Goal: Information Seeking & Learning: Learn about a topic

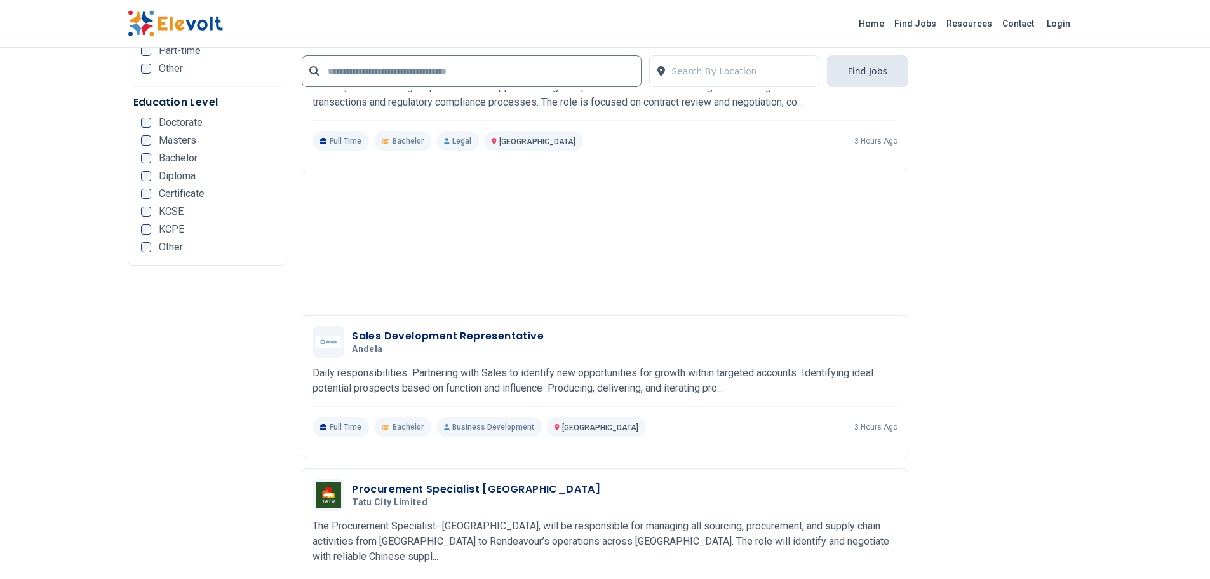
scroll to position [2732, 0]
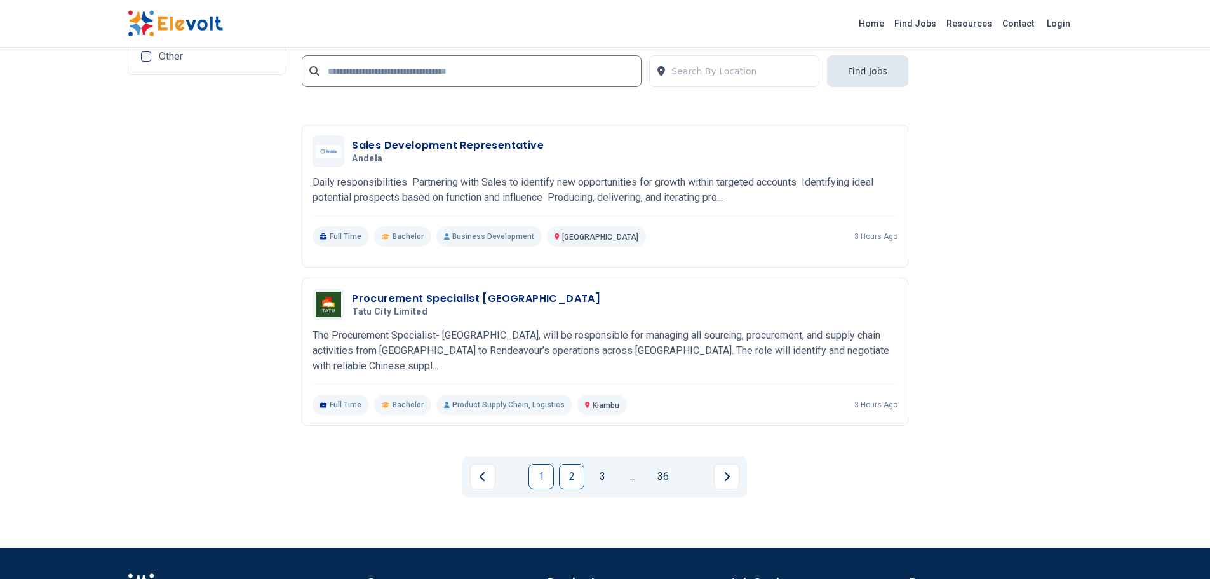
click at [572, 469] on link "2" at bounding box center [571, 476] width 25 height 25
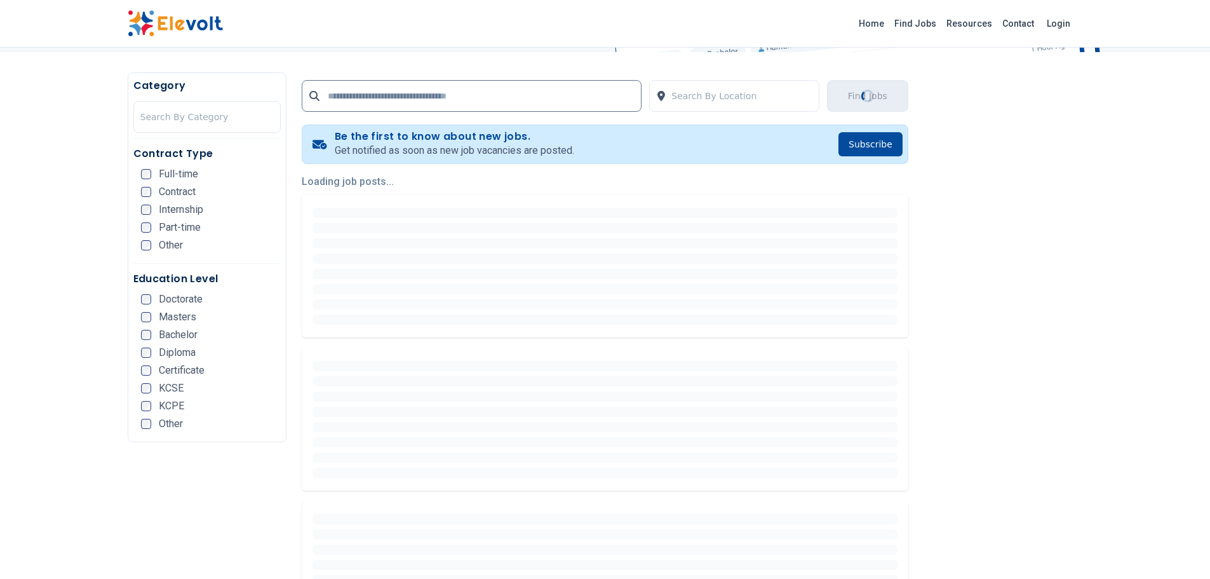
scroll to position [0, 0]
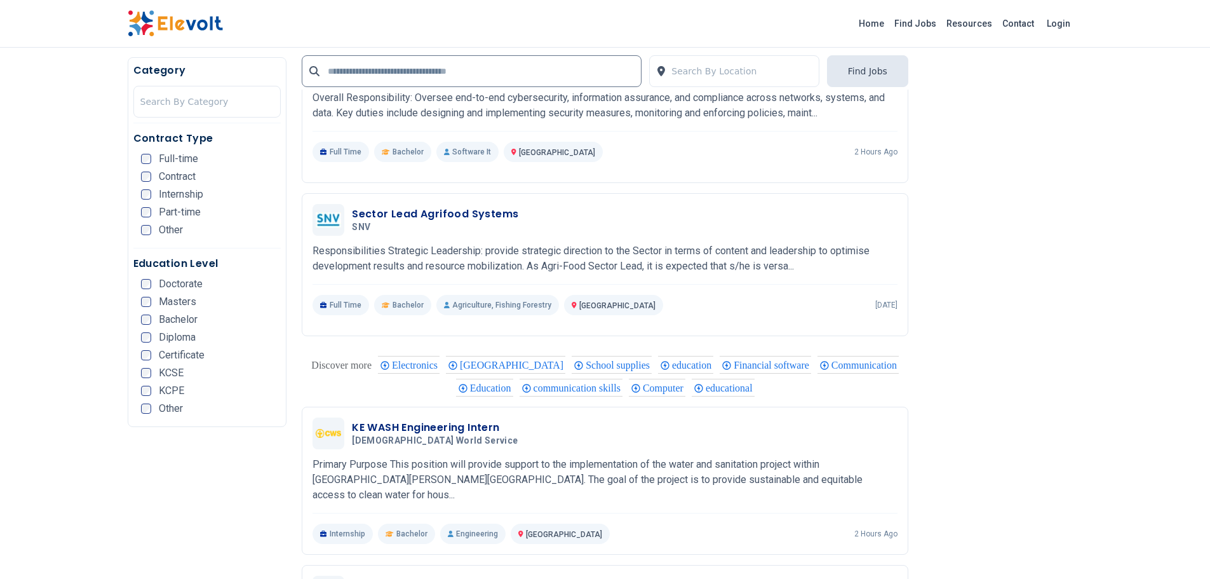
scroll to position [1779, 0]
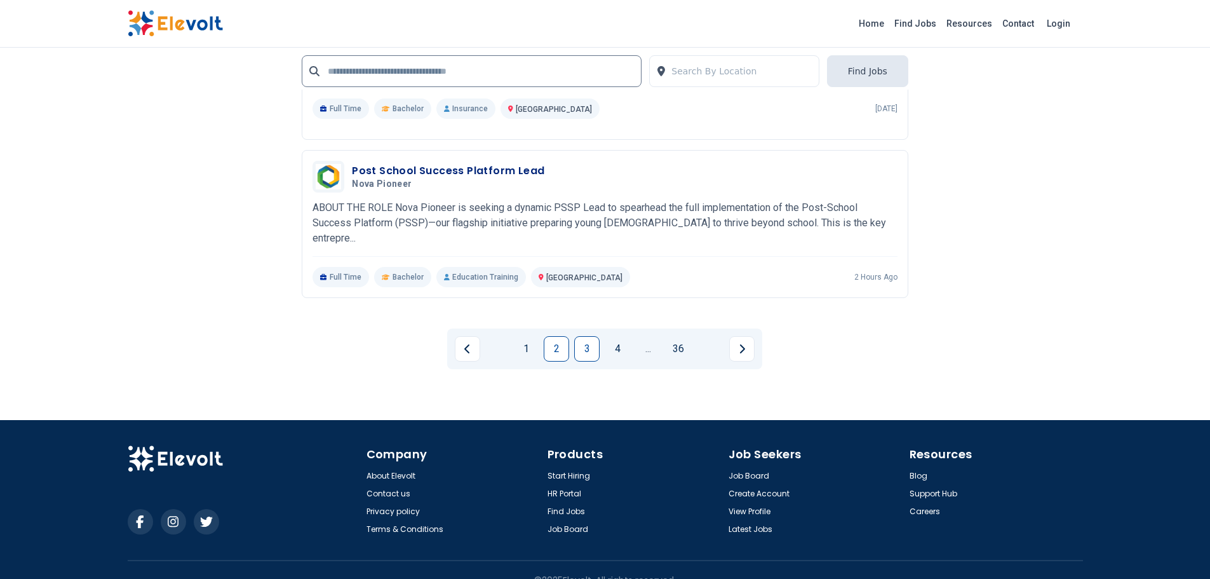
click at [580, 336] on link "3" at bounding box center [586, 348] width 25 height 25
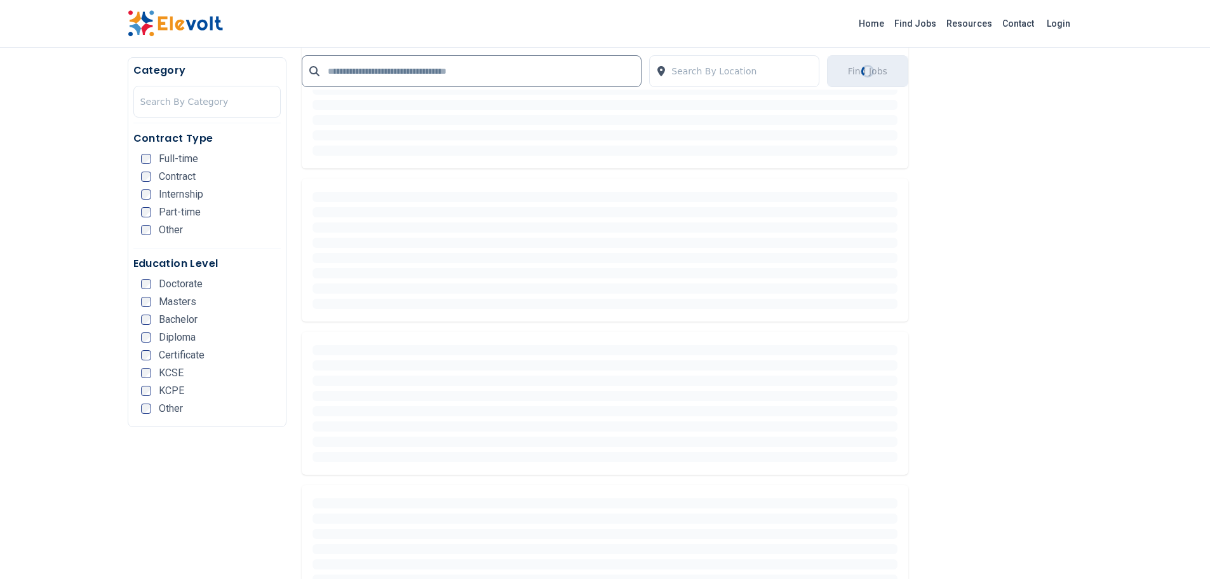
scroll to position [0, 0]
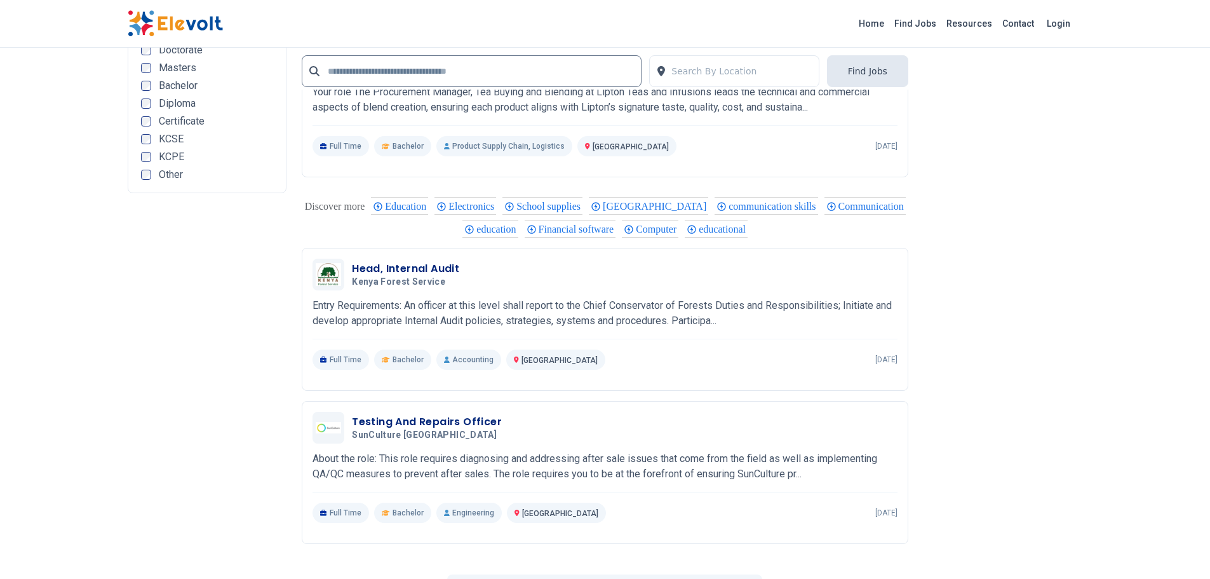
scroll to position [2795, 0]
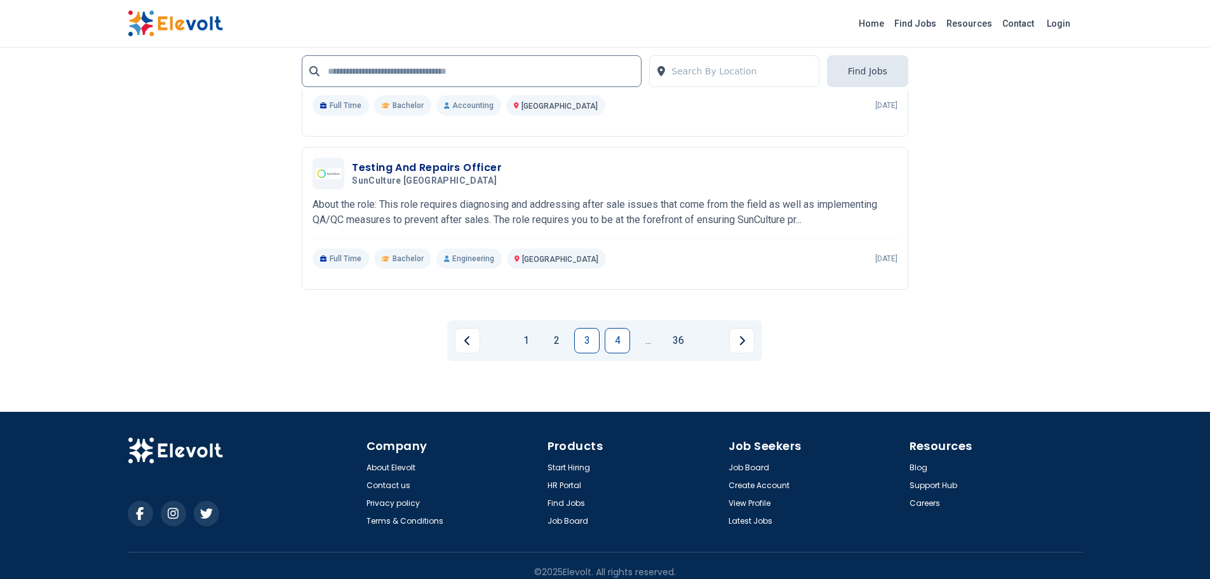
click at [611, 335] on link "4" at bounding box center [617, 340] width 25 height 25
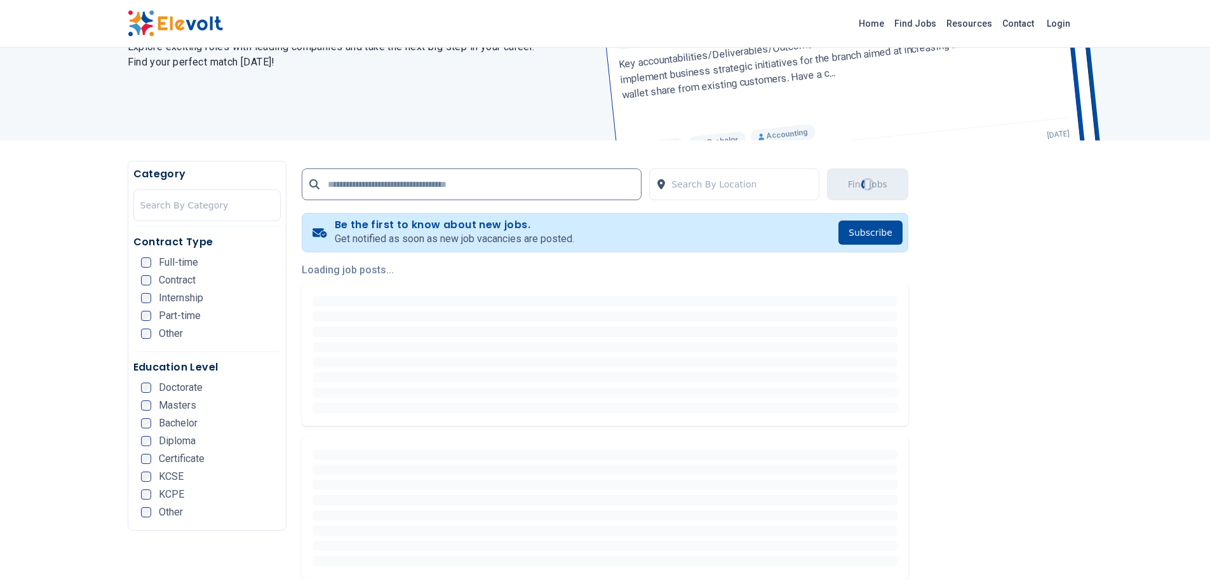
scroll to position [0, 0]
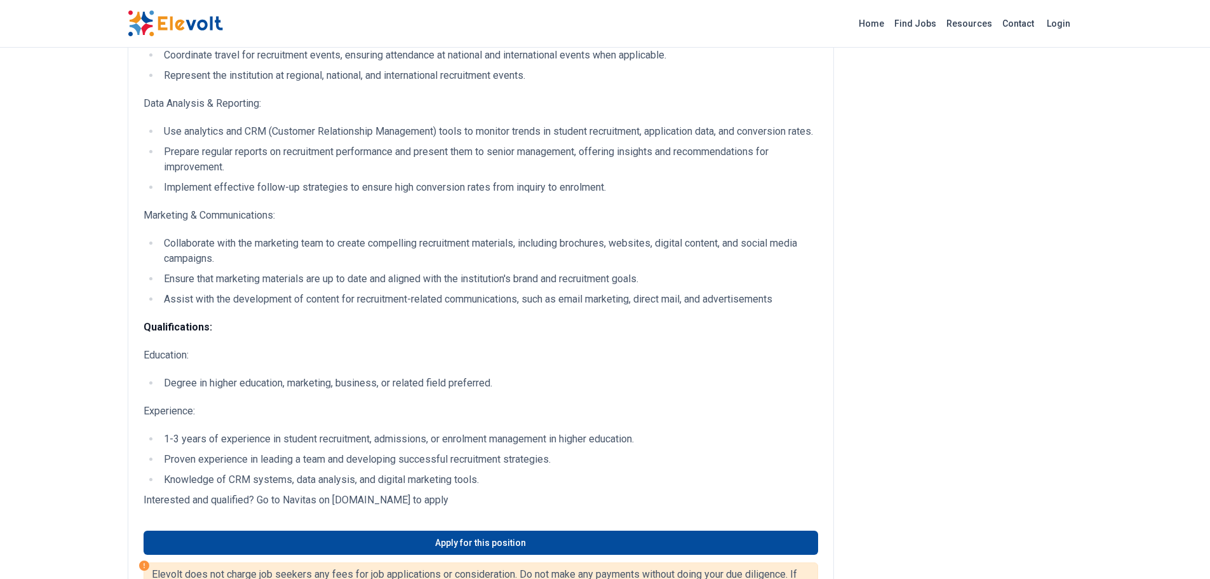
scroll to position [64, 0]
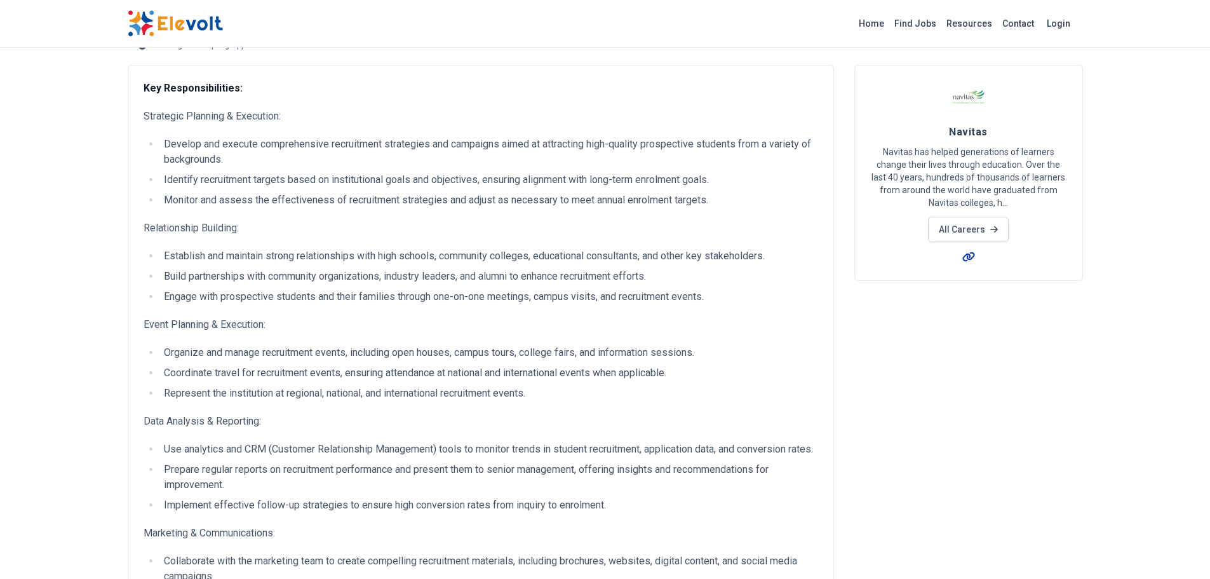
click at [970, 259] on icon at bounding box center [968, 257] width 12 height 10
